Goal: Register for event/course

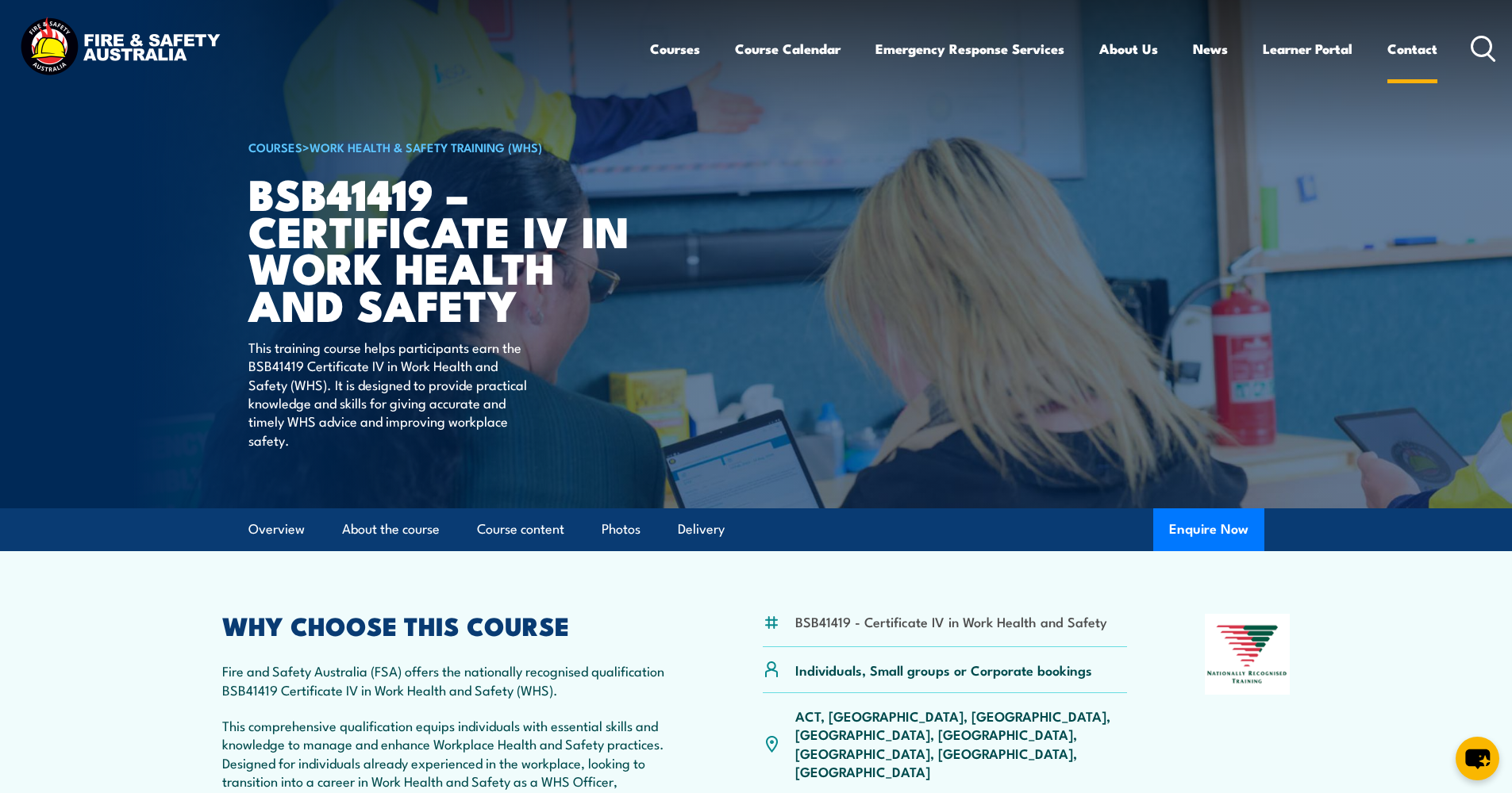
click at [1423, 53] on link "Contact" at bounding box center [1412, 48] width 50 height 42
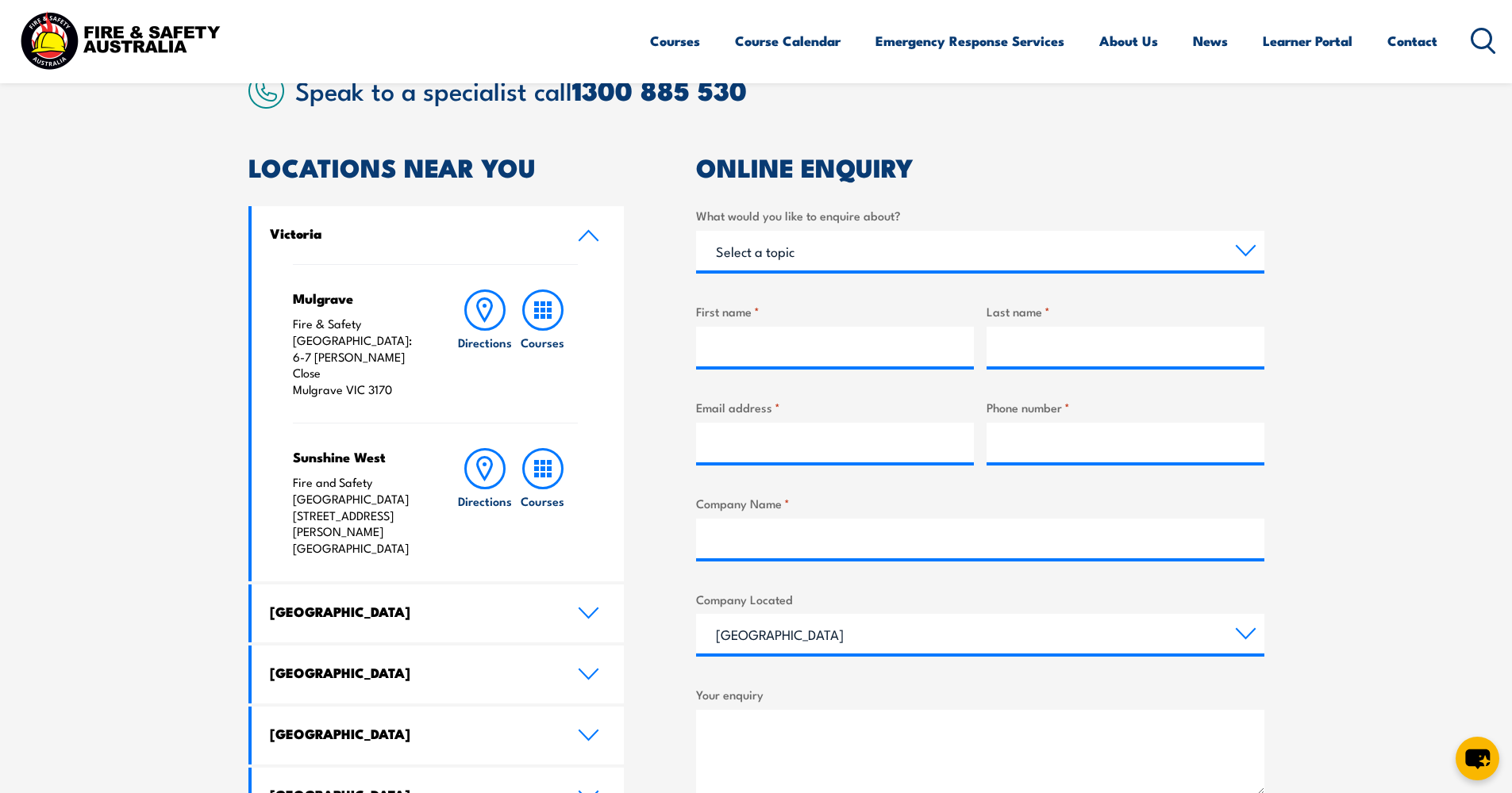
scroll to position [709, 0]
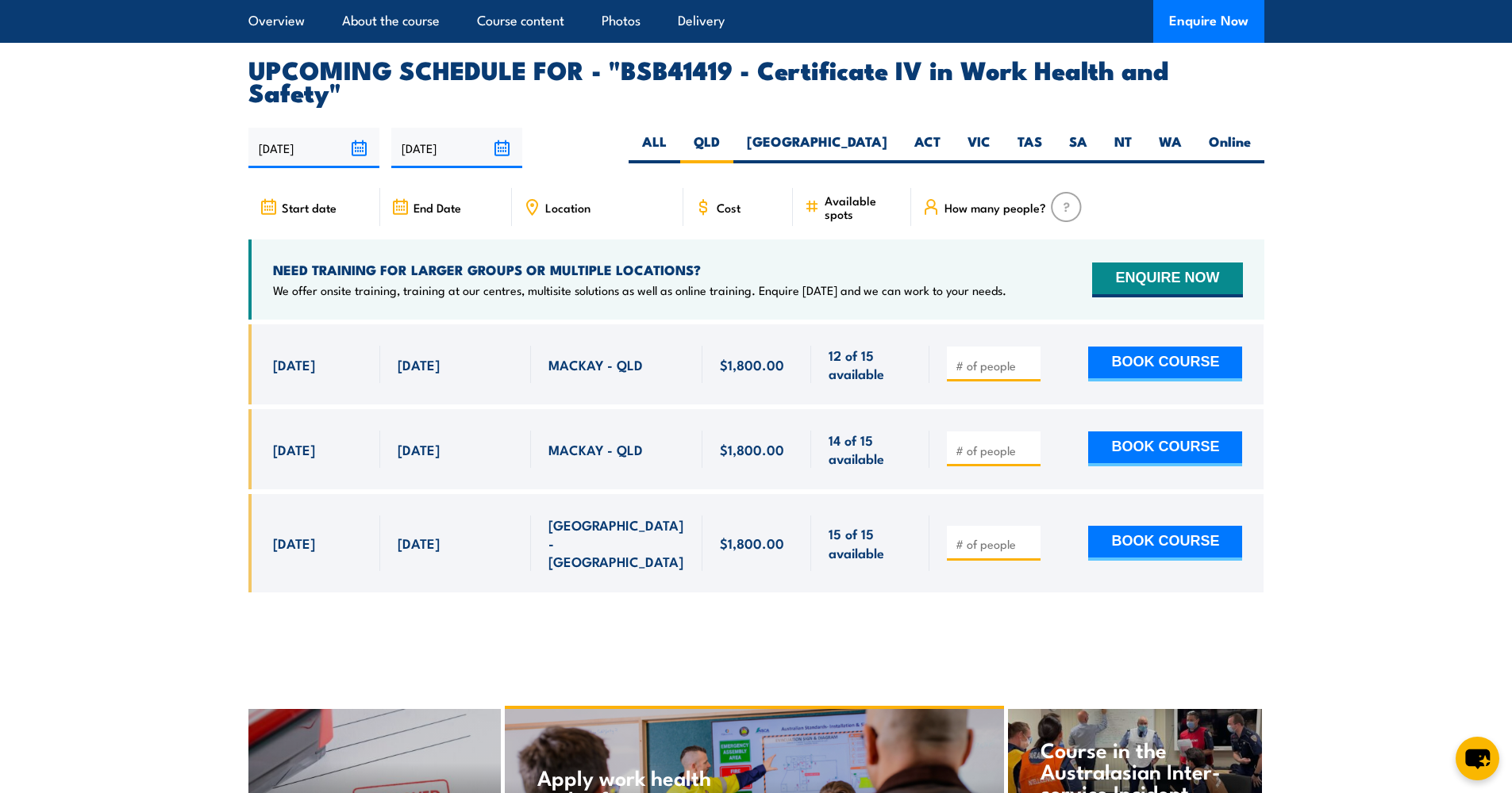
drag, startPoint x: 253, startPoint y: 271, endPoint x: 1261, endPoint y: 485, distance: 1030.5
click at [1261, 485] on div "$1,800.00" at bounding box center [756, 471] width 1016 height 292
copy div "[DATE] [DATE] MACKAY - QLD 12 of 15 available $1,800.00 $1,800.00 12 of 15 avai…"
click at [213, 315] on section "UPCOMING SCHEDULE FOR - "BSB41419 - Certificate IV in Work Health and Safety" […" at bounding box center [756, 337] width 1512 height 559
click at [211, 316] on section "UPCOMING SCHEDULE FOR - "BSB41419 - Certificate IV in Work Health and Safety" […" at bounding box center [756, 337] width 1512 height 559
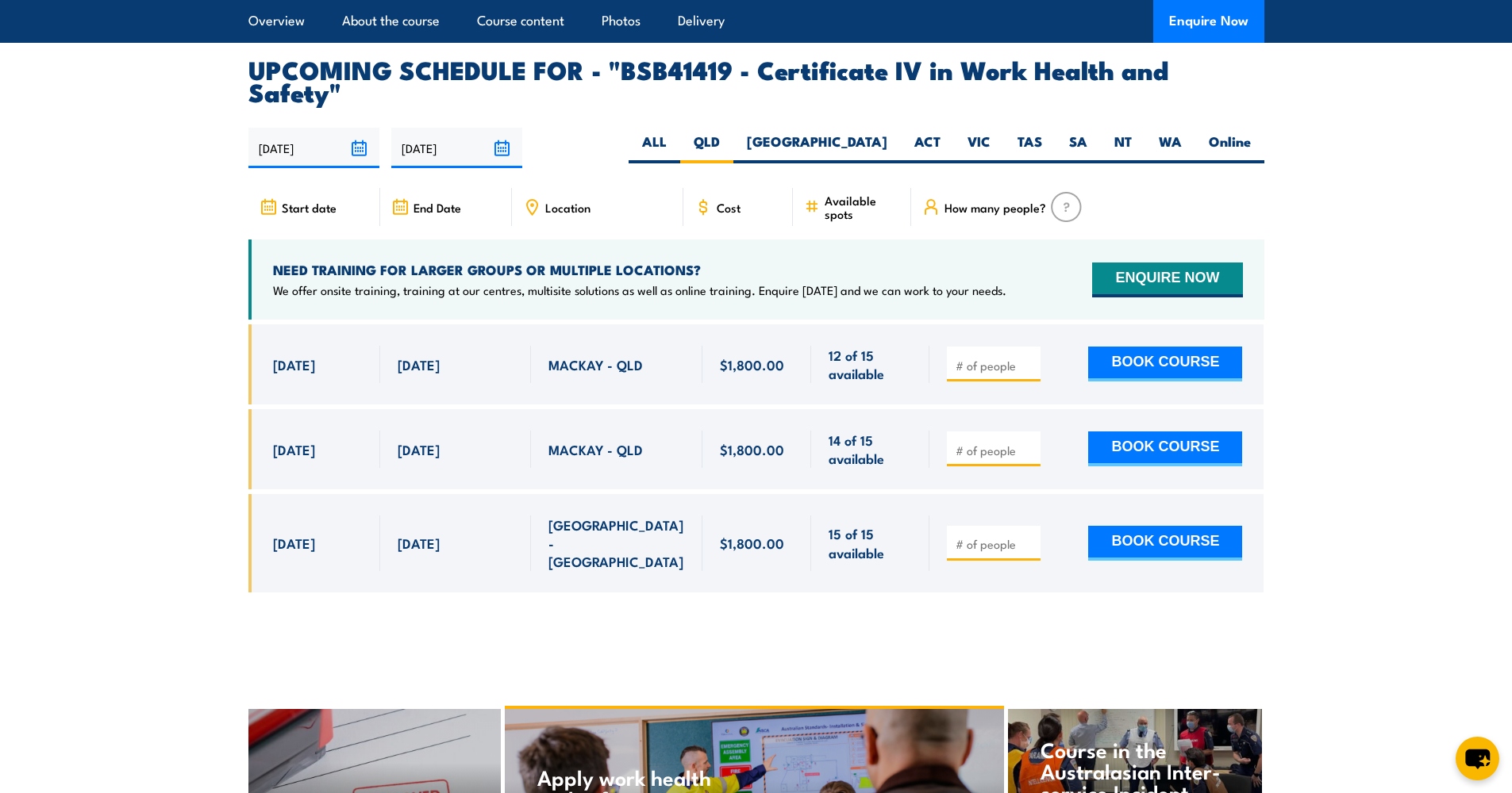
drag, startPoint x: 272, startPoint y: 305, endPoint x: 1250, endPoint y: 473, distance: 992.3
click at [1250, 473] on div "$1,800.00" at bounding box center [756, 471] width 1016 height 292
copy div "[DATE] [DATE] MACKAY - QLD 12 of 15 available $1,800.00 $1,800.00 12 of 15 avai…"
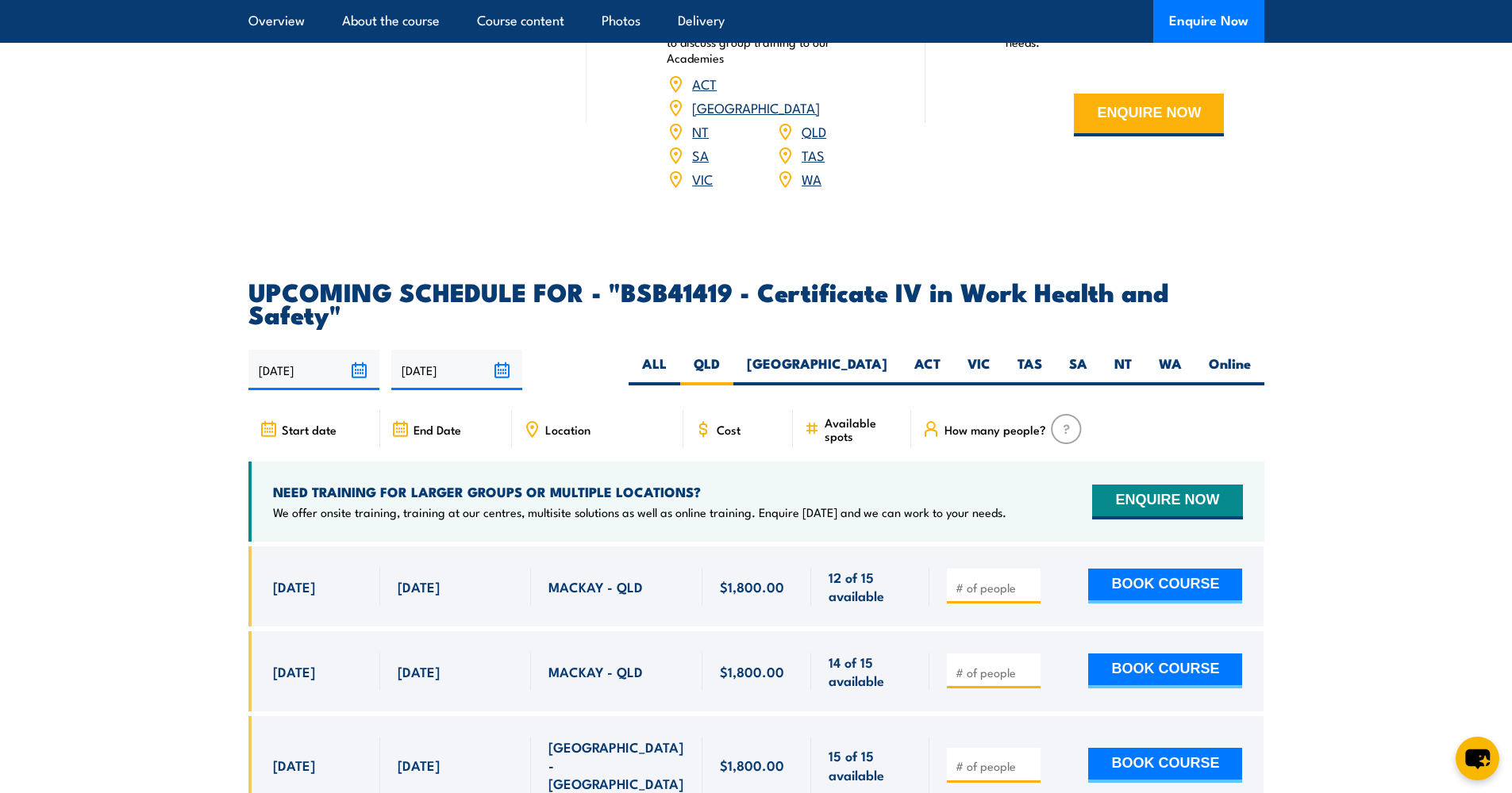
scroll to position [4996, 0]
